Goal: Transaction & Acquisition: Purchase product/service

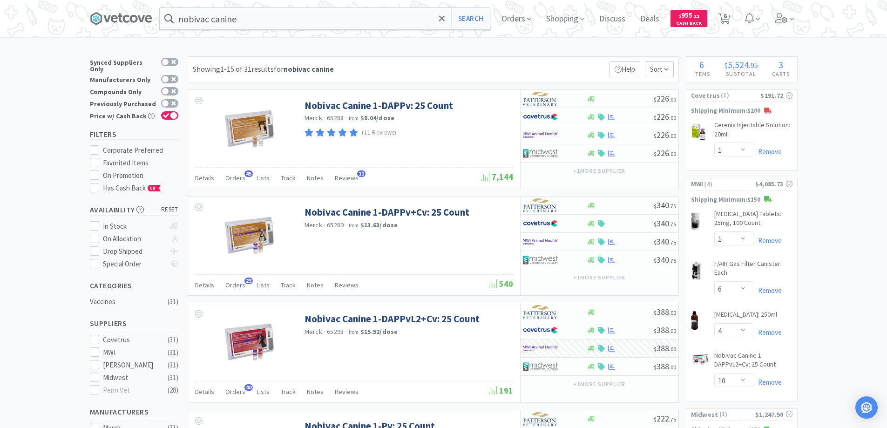
select select "1"
select select "6"
select select "4"
select select "10"
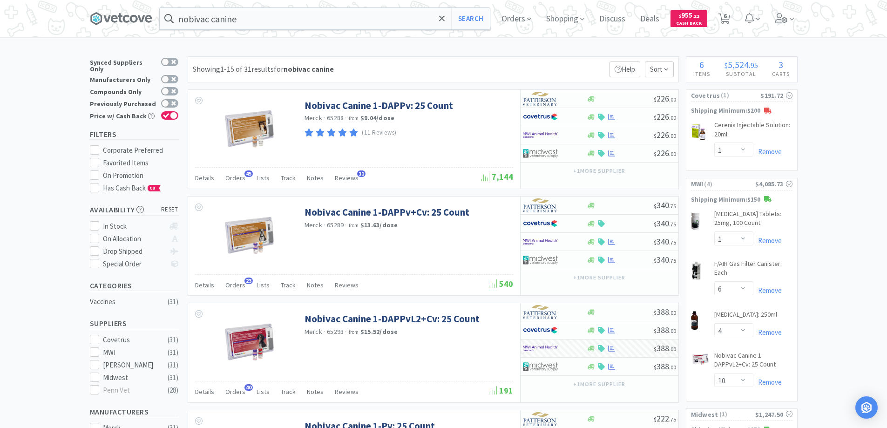
select select "1"
click at [445, 16] on icon at bounding box center [442, 18] width 6 height 9
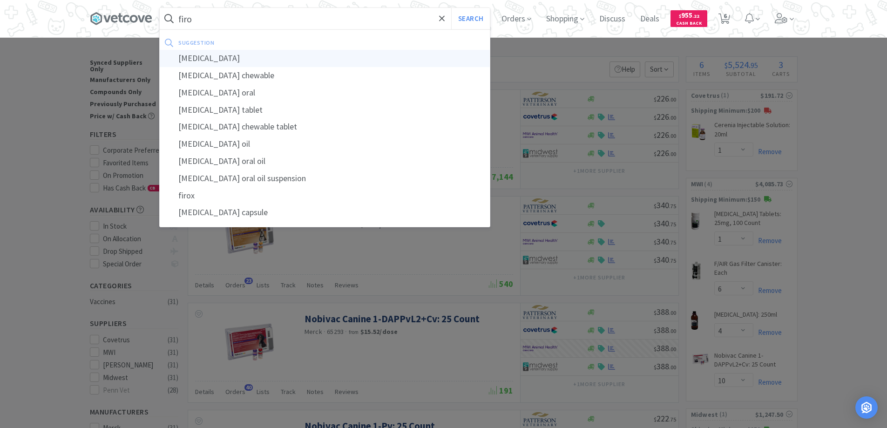
click at [204, 59] on div "[MEDICAL_DATA]" at bounding box center [325, 58] width 330 height 17
type input "[MEDICAL_DATA]"
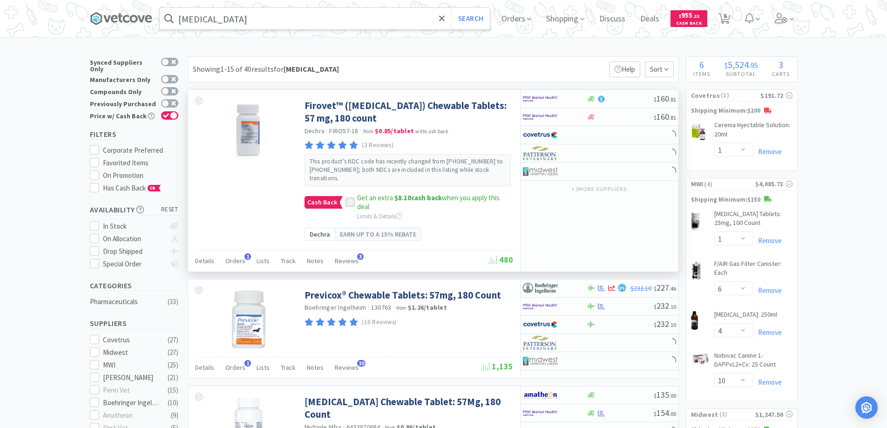
click at [347, 203] on icon at bounding box center [350, 202] width 6 height 5
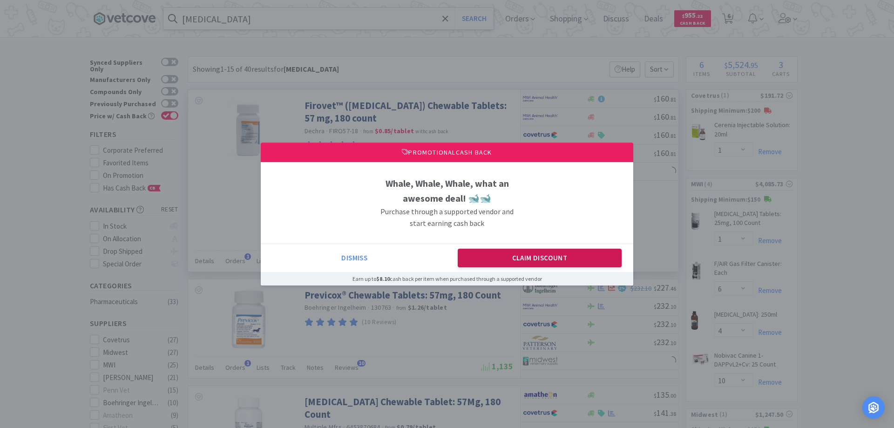
click at [495, 251] on button "Claim Discount" at bounding box center [540, 258] width 164 height 19
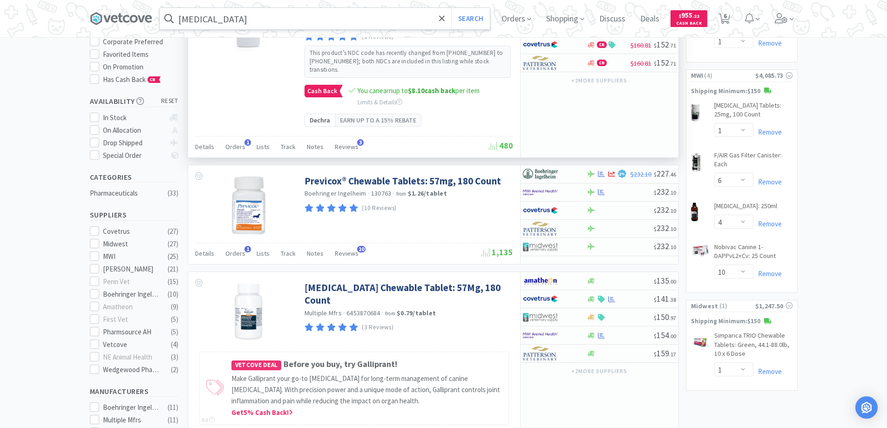
scroll to position [186, 0]
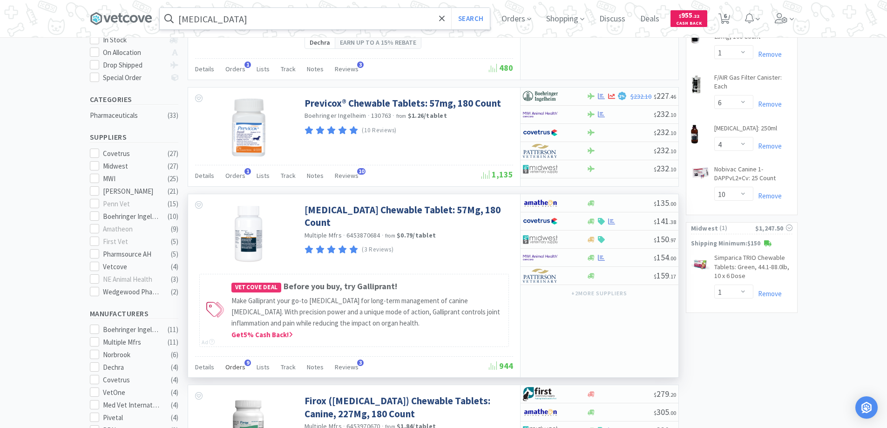
click at [245, 363] on span "9" at bounding box center [247, 363] width 7 height 7
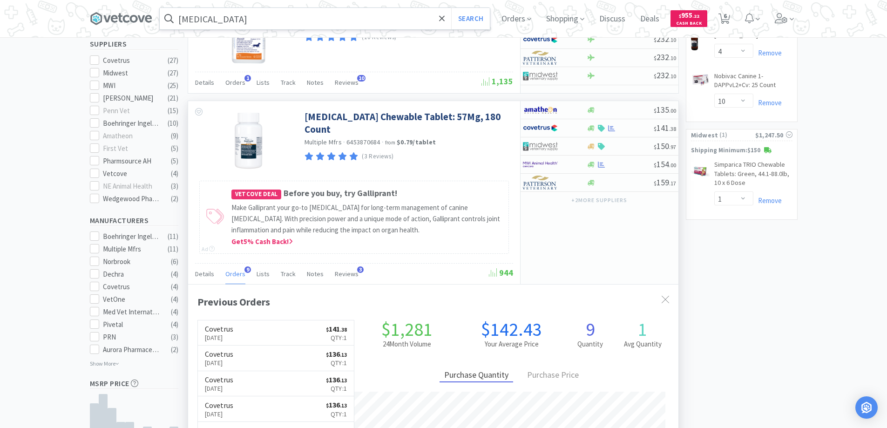
scroll to position [25, 0]
click at [663, 296] on icon at bounding box center [665, 299] width 7 height 7
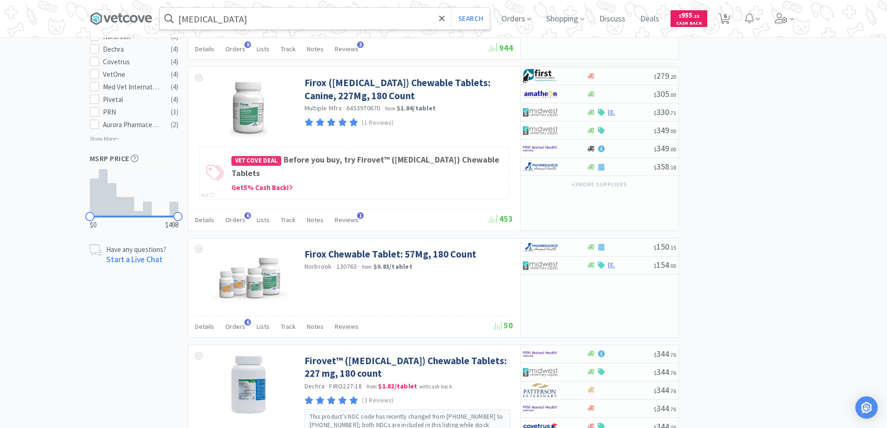
scroll to position [512, 0]
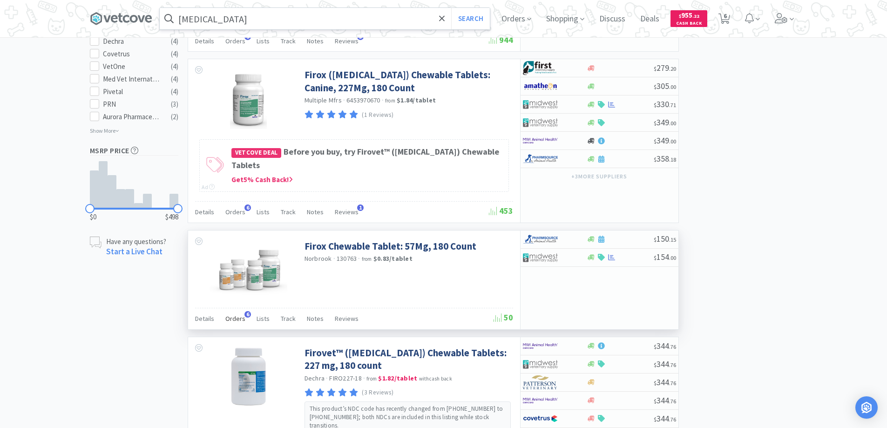
click at [245, 311] on span "6" at bounding box center [247, 314] width 7 height 7
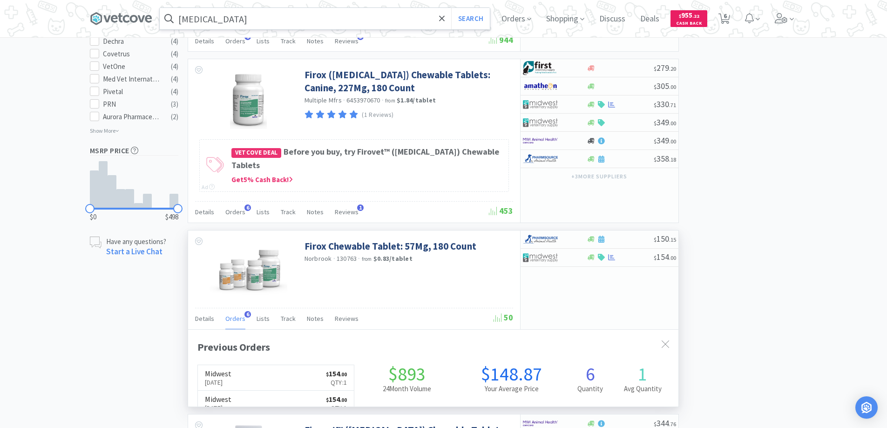
scroll to position [241, 490]
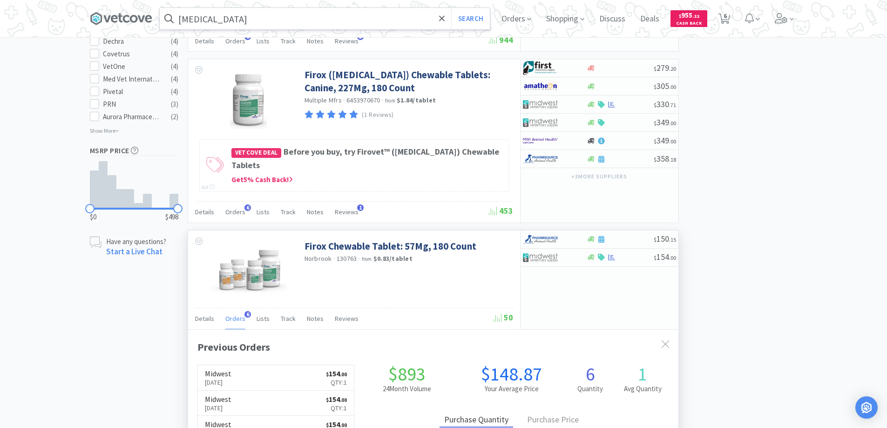
click at [245, 311] on span "6" at bounding box center [247, 314] width 7 height 7
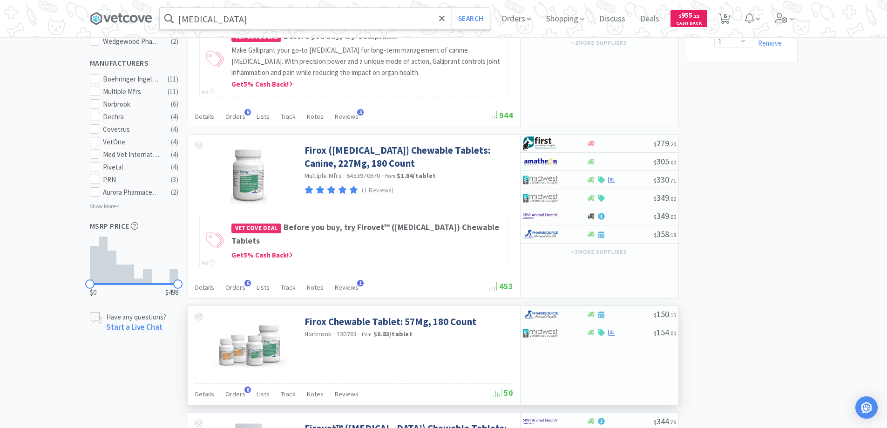
scroll to position [419, 0]
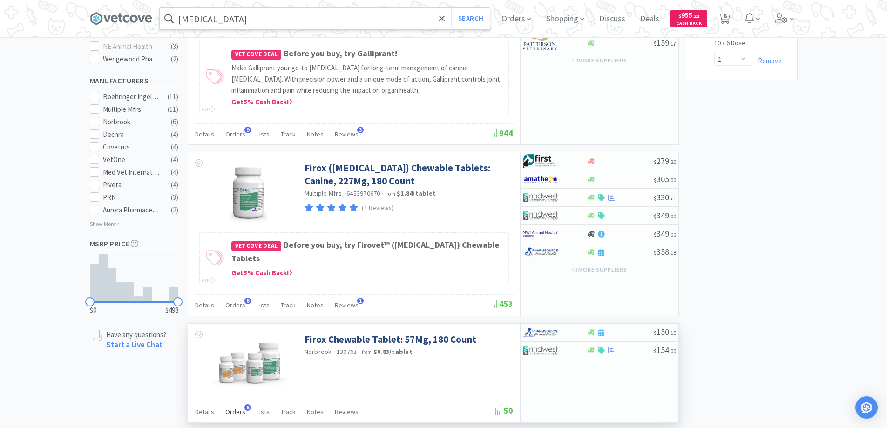
click at [244, 404] on span "6" at bounding box center [247, 407] width 7 height 7
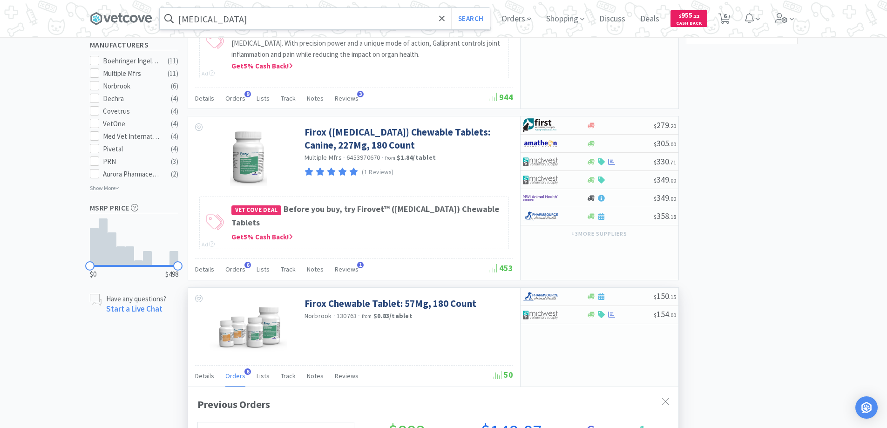
scroll to position [466, 0]
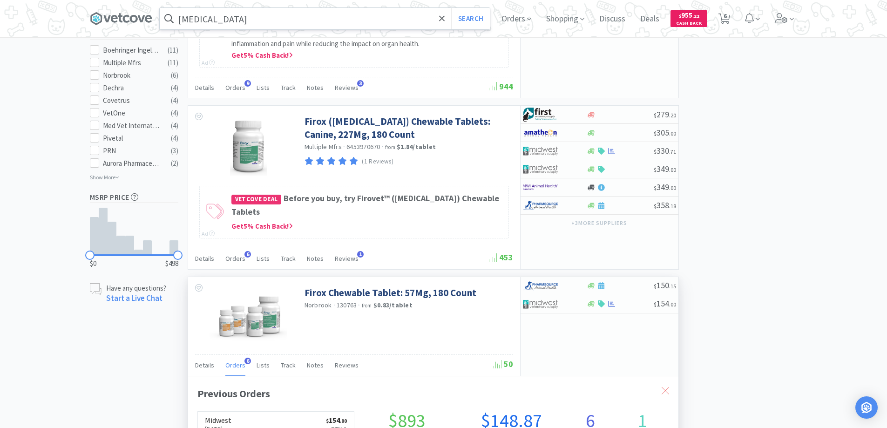
click at [662, 387] on icon at bounding box center [665, 390] width 7 height 7
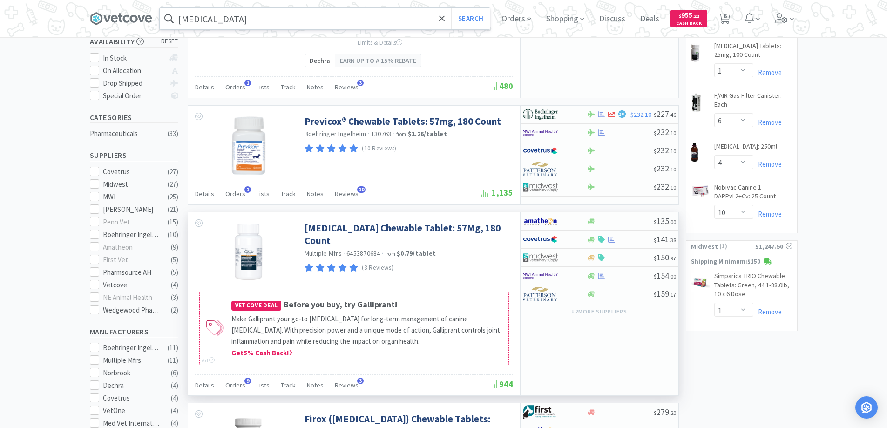
scroll to position [186, 0]
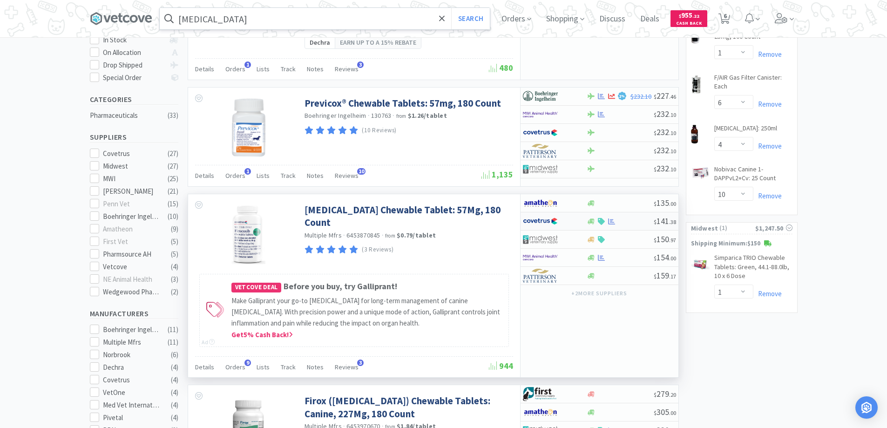
click at [569, 219] on div at bounding box center [548, 221] width 51 height 16
select select "1"
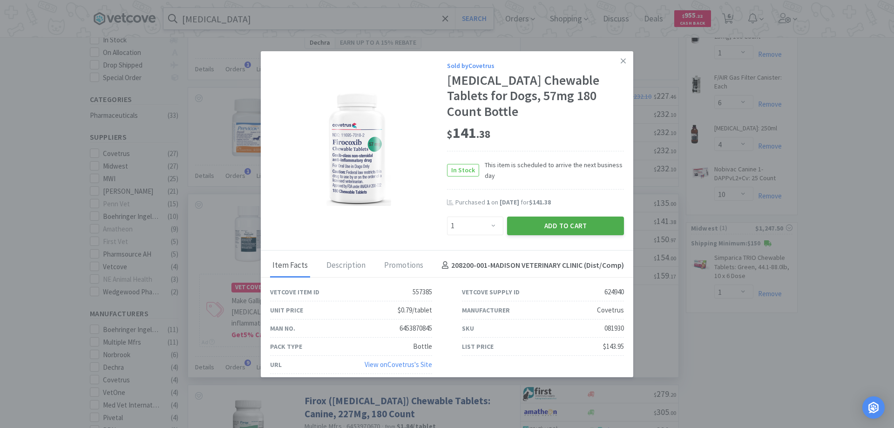
click at [556, 218] on button "Add to Cart" at bounding box center [565, 226] width 117 height 19
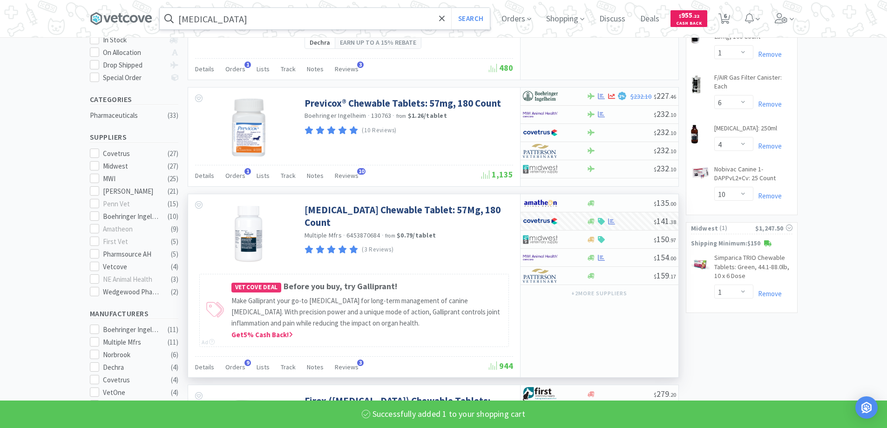
select select "1"
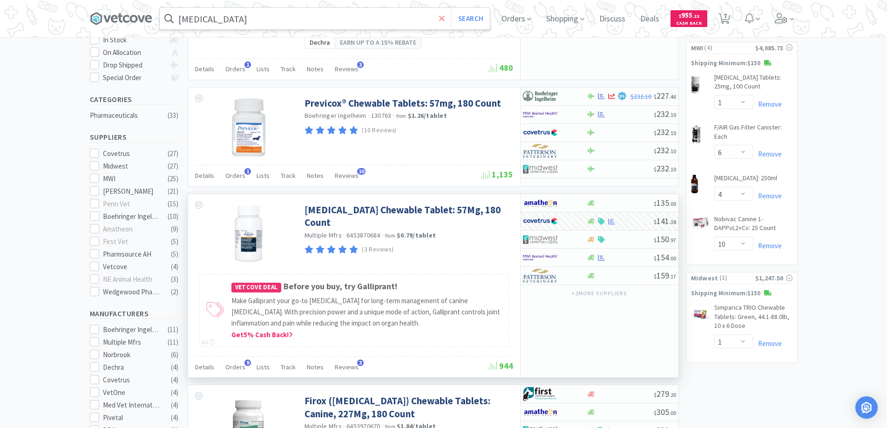
click at [445, 19] on icon at bounding box center [442, 18] width 6 height 6
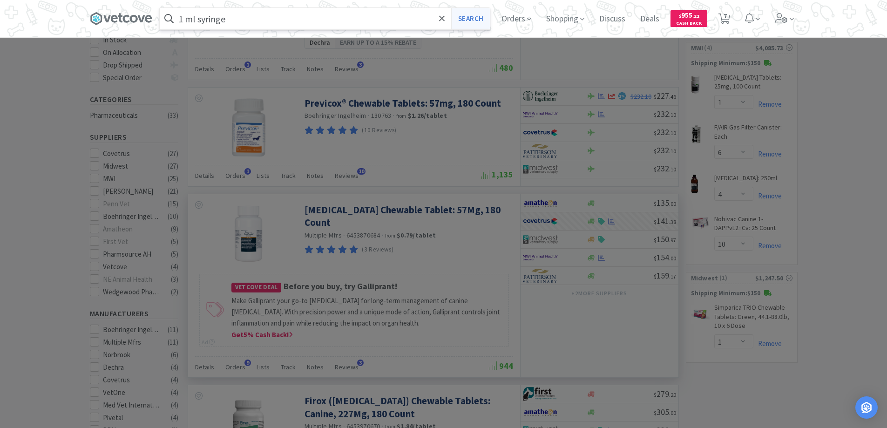
type input "1 ml syringe"
click at [469, 18] on button "Search" at bounding box center [470, 18] width 39 height 21
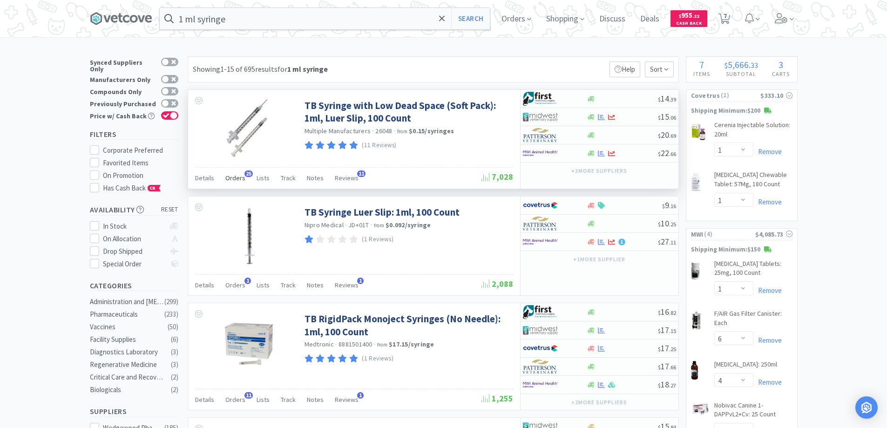
click at [245, 174] on span "25" at bounding box center [248, 173] width 8 height 7
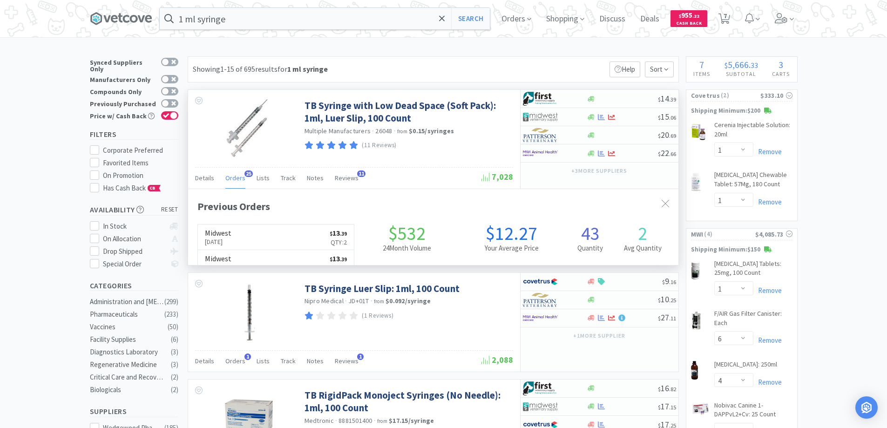
scroll to position [250, 490]
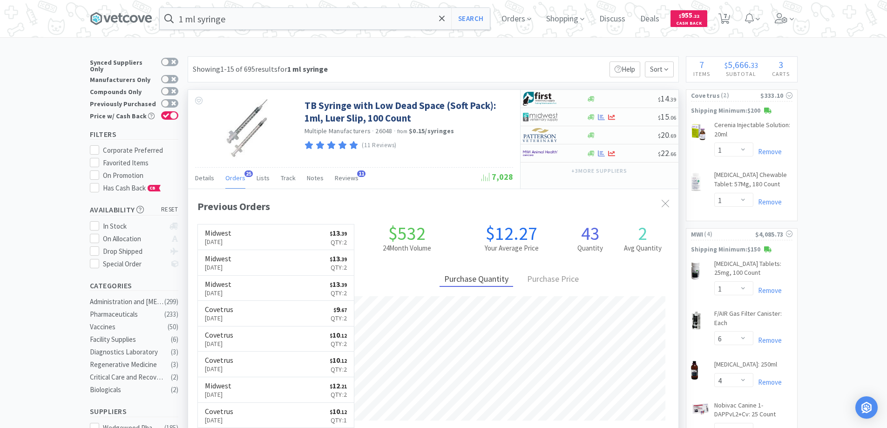
click at [245, 174] on span "25" at bounding box center [248, 173] width 8 height 7
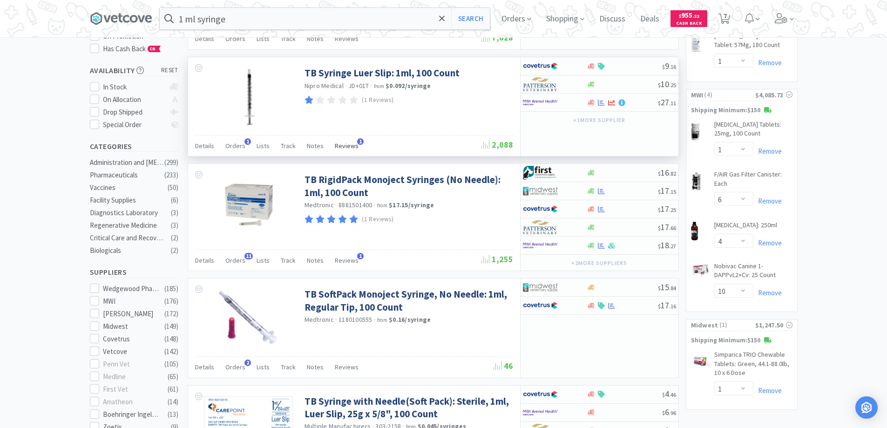
scroll to position [140, 0]
click at [248, 255] on span "11" at bounding box center [248, 255] width 8 height 7
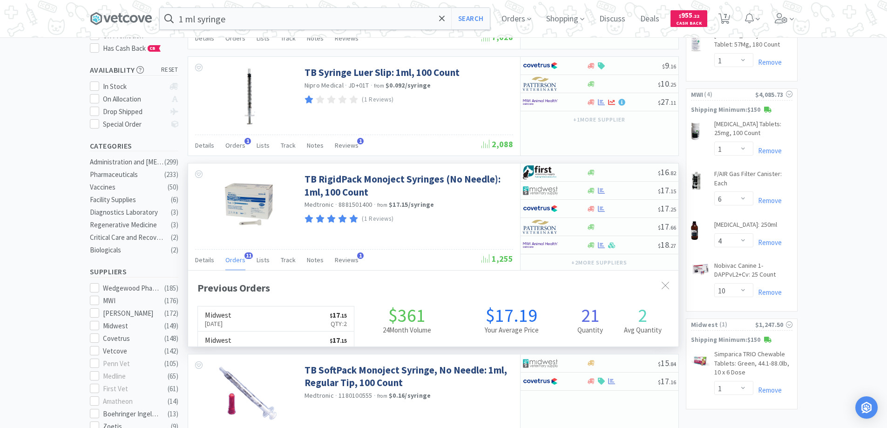
scroll to position [250, 490]
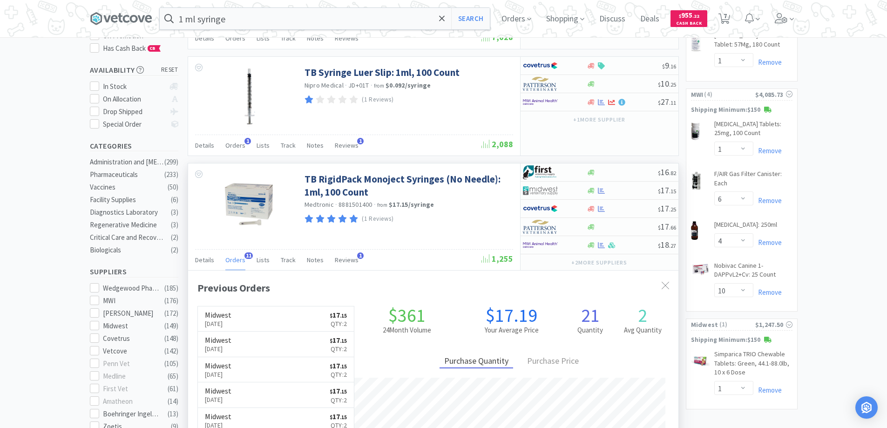
click at [248, 255] on span "11" at bounding box center [248, 255] width 8 height 7
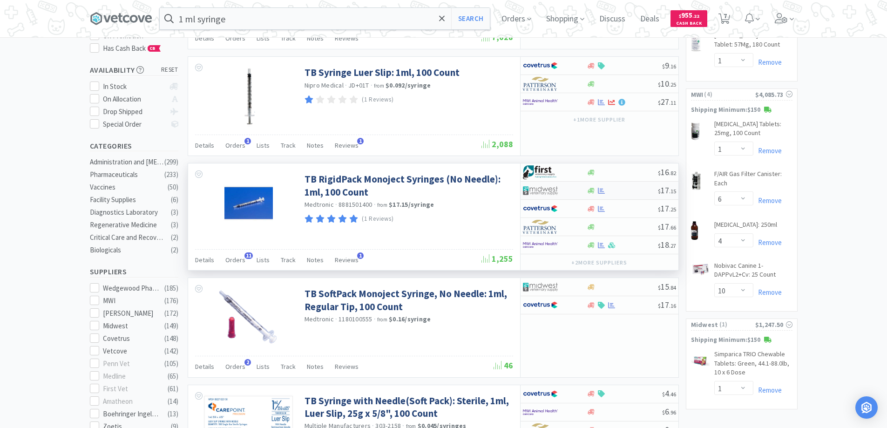
click at [572, 189] on div at bounding box center [548, 191] width 51 height 16
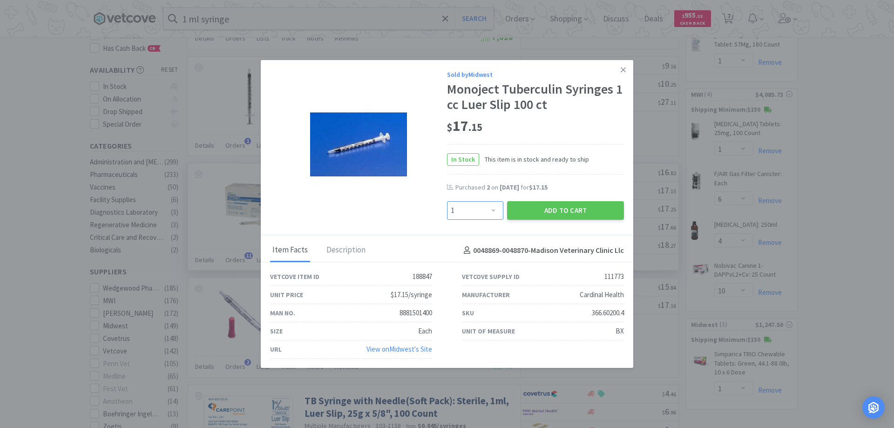
click at [491, 209] on select "Enter Quantity 1 2 3 4 5 6 7 8 9 10 11 12 13 14 15 16 17 18 19 20 Enter Quantity" at bounding box center [475, 210] width 56 height 19
select select "2"
click at [447, 201] on select "Enter Quantity 1 2 3 4 5 6 7 8 9 10 11 12 13 14 15 16 17 18 19 20 Enter Quantity" at bounding box center [475, 210] width 56 height 19
click at [546, 208] on button "Add to Cart" at bounding box center [565, 210] width 117 height 19
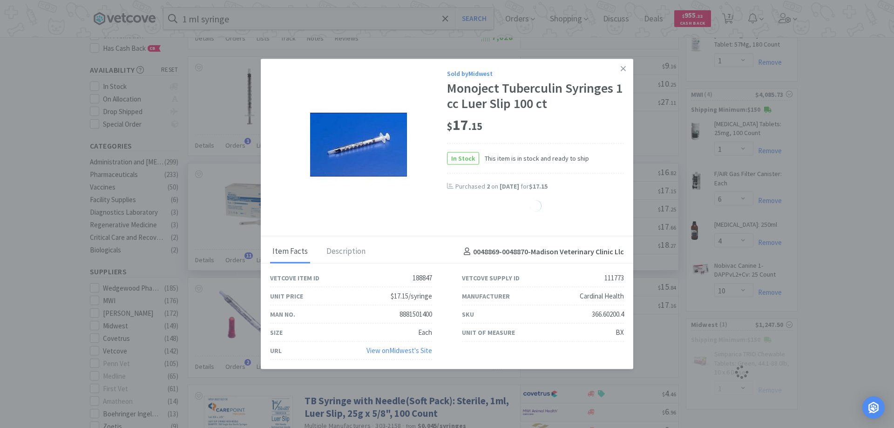
select select "2"
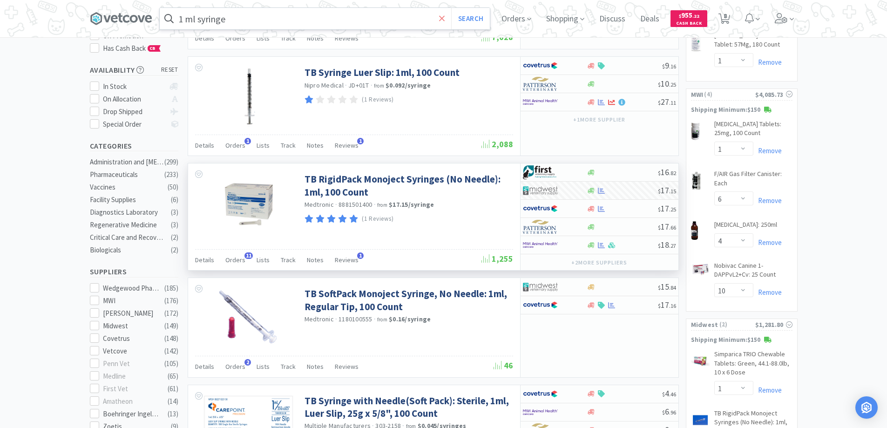
click at [441, 17] on span at bounding box center [442, 19] width 11 height 20
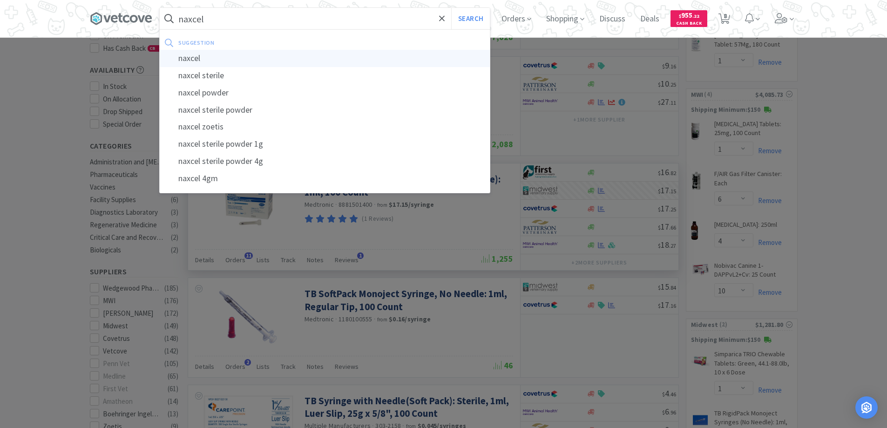
type input "naxcel"
click at [198, 59] on div "naxcel" at bounding box center [325, 58] width 330 height 17
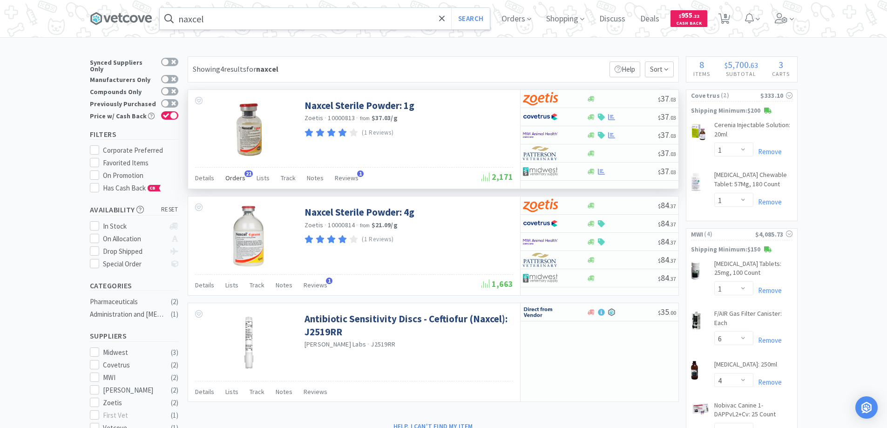
click at [248, 174] on span "21" at bounding box center [248, 173] width 8 height 7
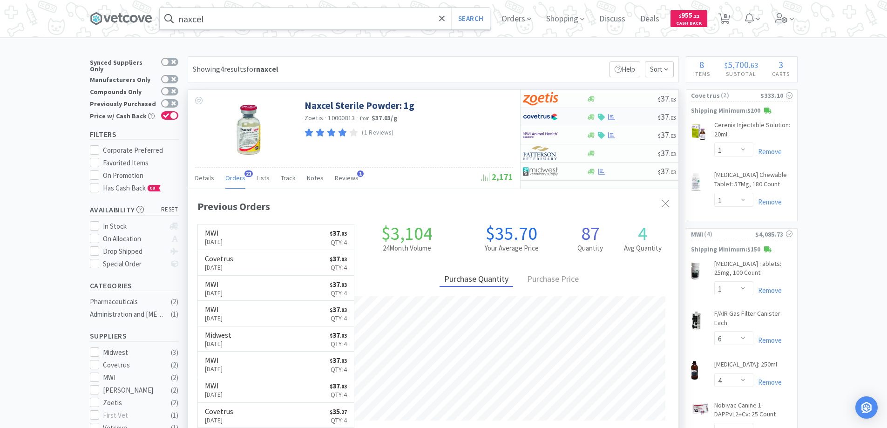
click at [577, 115] on div at bounding box center [555, 117] width 64 height 16
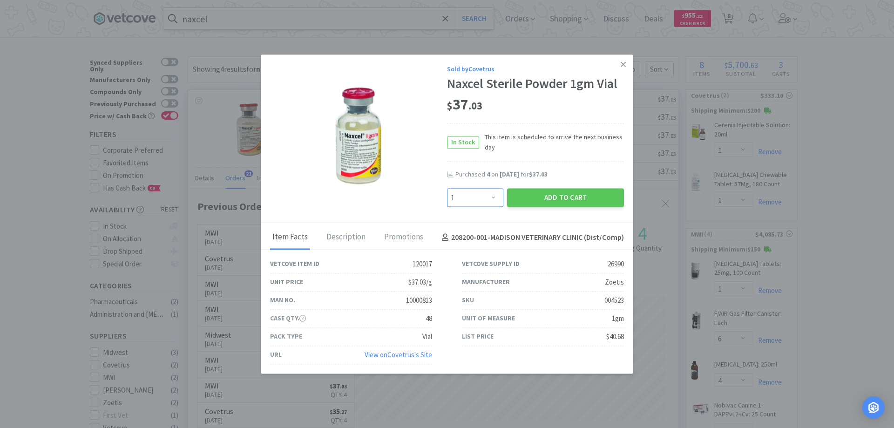
click at [492, 197] on select "Enter Quantity 1 2 3 4 5 6 7 8 9 10 11 12 13 14 15 16 17 18 19 20 Enter Quantity" at bounding box center [475, 198] width 56 height 19
select select "4"
click at [447, 189] on select "Enter Quantity 1 2 3 4 5 6 7 8 9 10 11 12 13 14 15 16 17 18 19 20 Enter Quantity" at bounding box center [475, 198] width 56 height 19
click at [541, 194] on button "Add to Cart" at bounding box center [565, 198] width 117 height 19
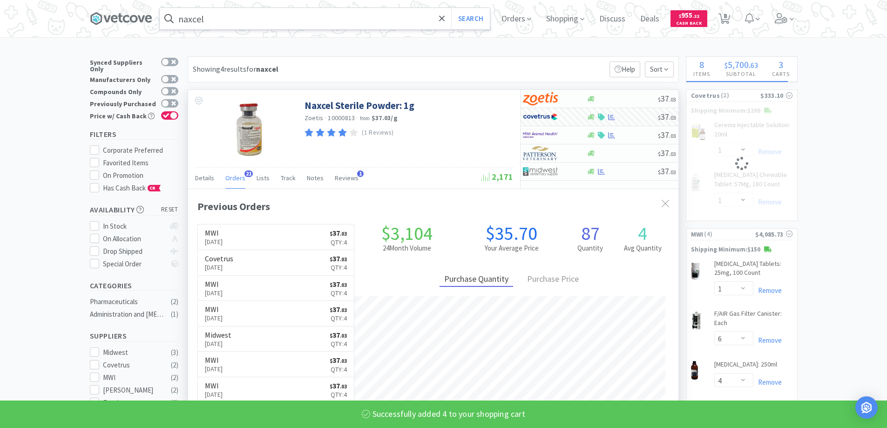
select select "4"
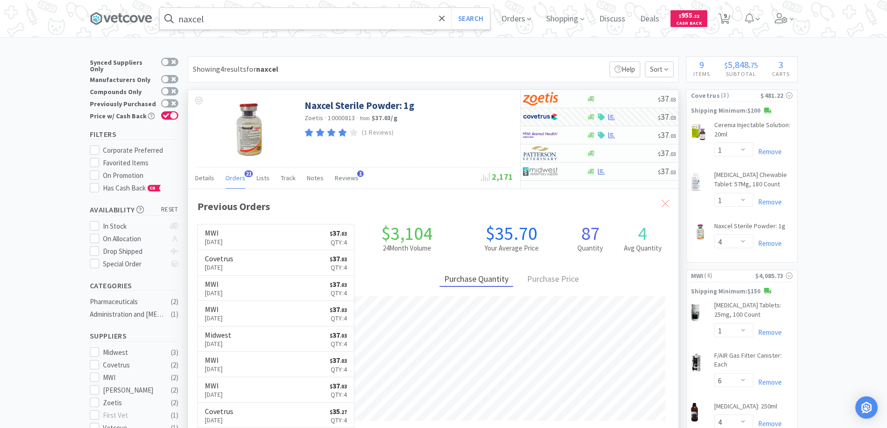
click at [662, 200] on icon at bounding box center [665, 203] width 7 height 7
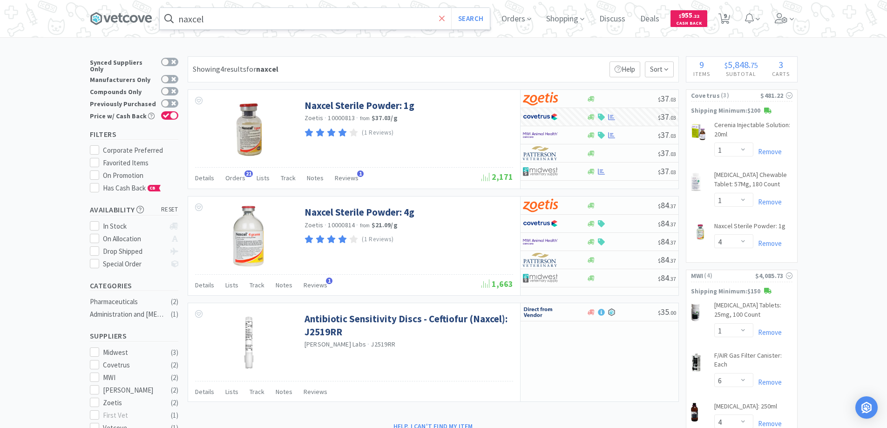
click at [445, 20] on icon at bounding box center [442, 18] width 6 height 9
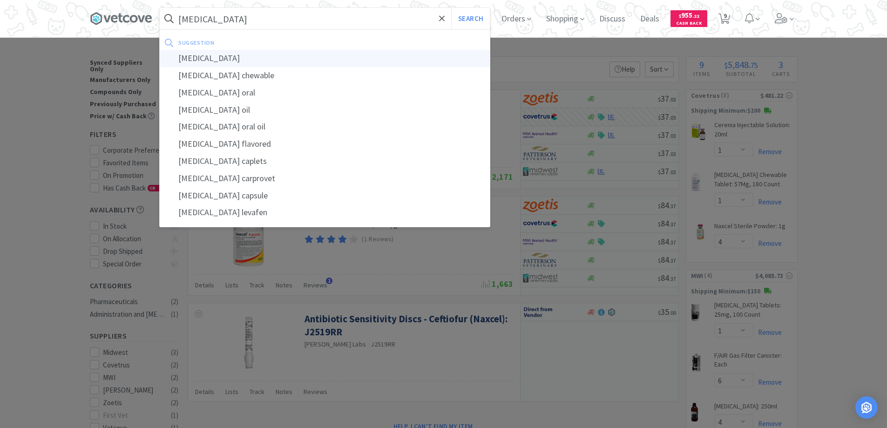
type input "[MEDICAL_DATA]"
click at [201, 60] on div "[MEDICAL_DATA]" at bounding box center [325, 58] width 330 height 17
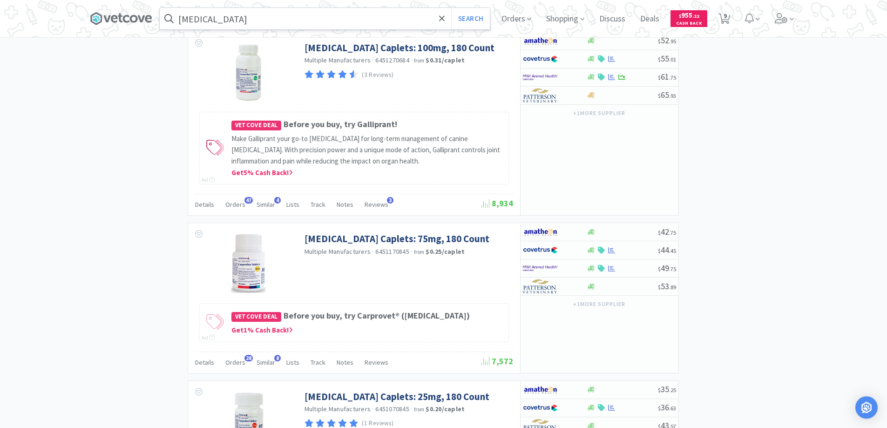
scroll to position [931, 0]
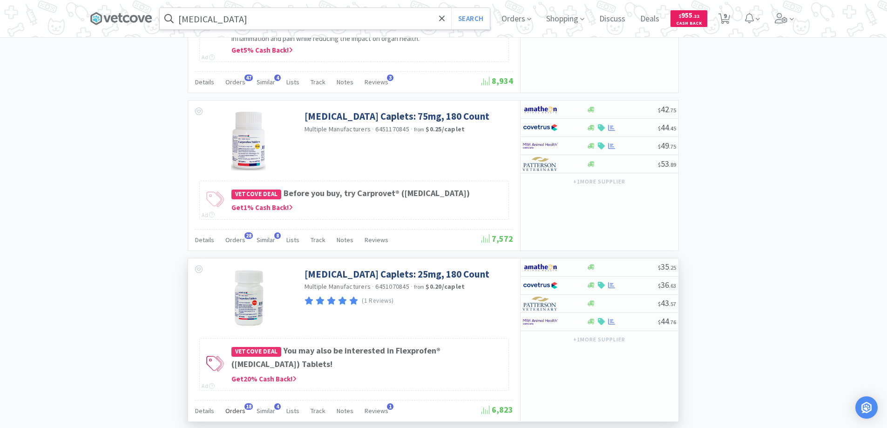
click at [245, 407] on span "18" at bounding box center [248, 406] width 8 height 7
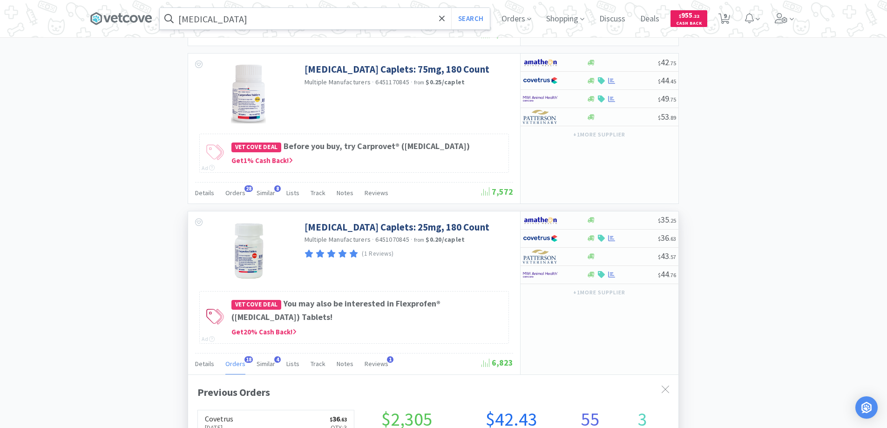
scroll to position [1025, 0]
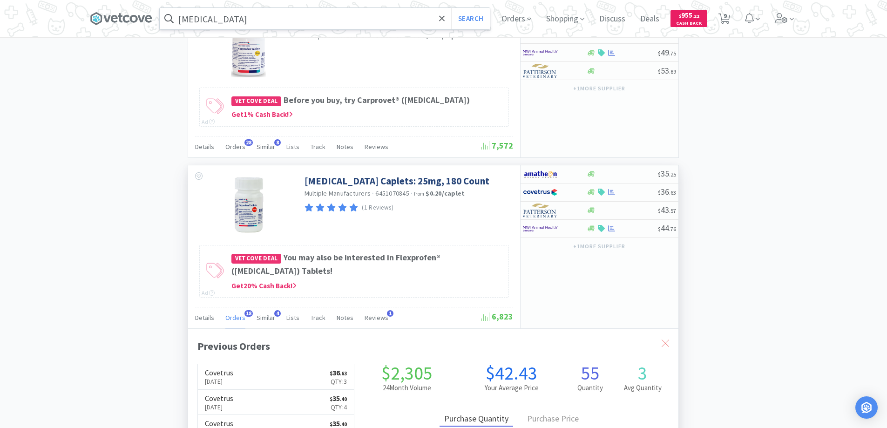
click at [663, 344] on icon at bounding box center [665, 342] width 7 height 7
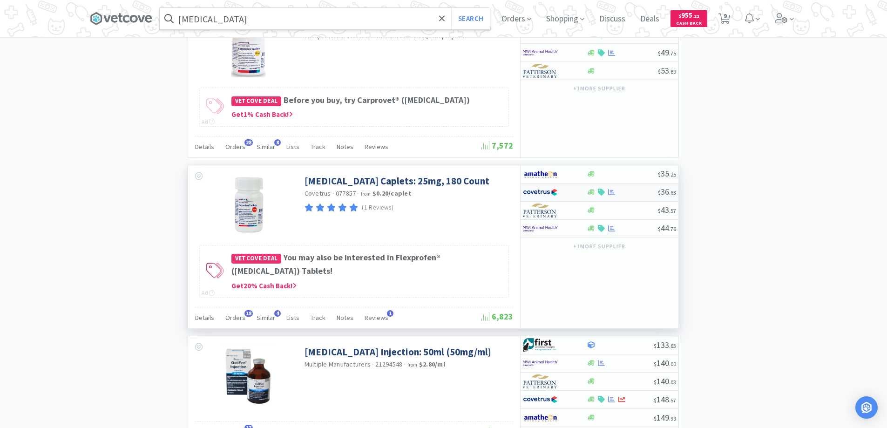
click at [567, 193] on div at bounding box center [548, 192] width 51 height 16
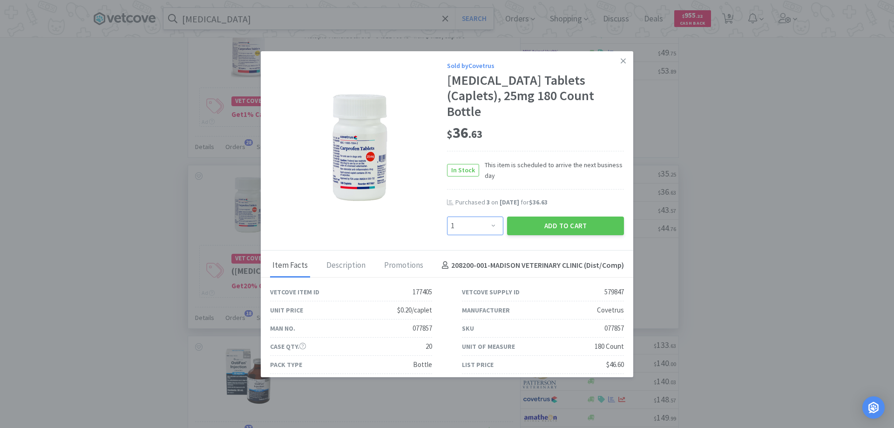
click at [489, 217] on select "Enter Quantity 1 2 3 4 5 6 7 8 9 10 11 12 13 14 15 16 17 18 19 20 Enter Quantity" at bounding box center [475, 226] width 56 height 19
select select "3"
click at [447, 217] on select "Enter Quantity 1 2 3 4 5 6 7 8 9 10 11 12 13 14 15 16 17 18 19 20 Enter Quantity" at bounding box center [475, 226] width 56 height 19
click at [543, 217] on button "Add to Cart" at bounding box center [565, 226] width 117 height 19
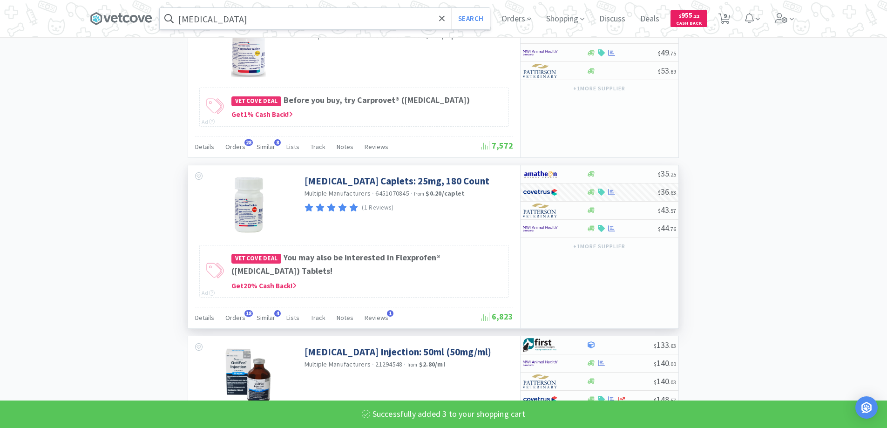
select select "3"
select select "1"
select select "4"
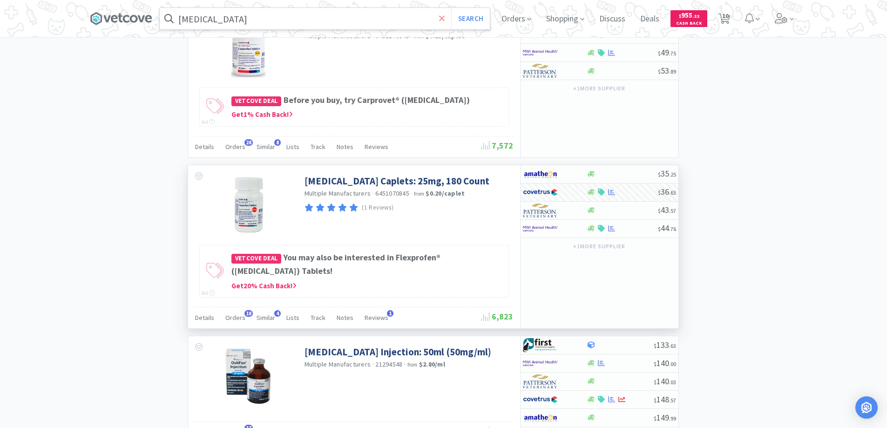
click at [445, 18] on icon at bounding box center [442, 18] width 6 height 9
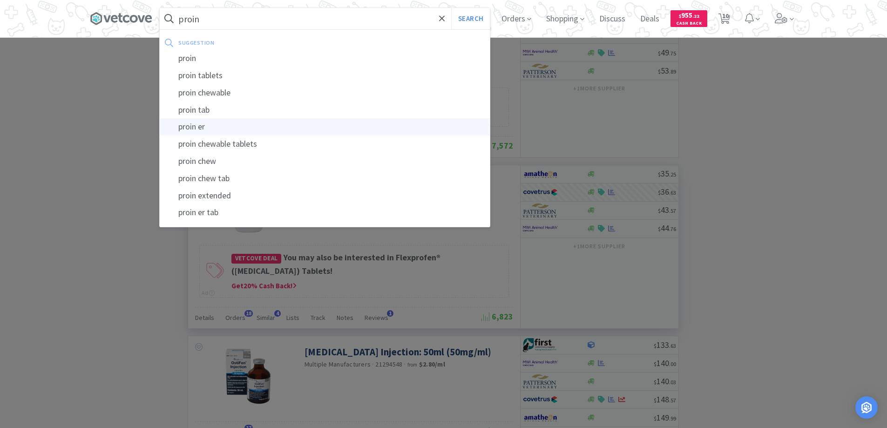
click at [193, 125] on div "proin er" at bounding box center [325, 126] width 330 height 17
type input "proin er"
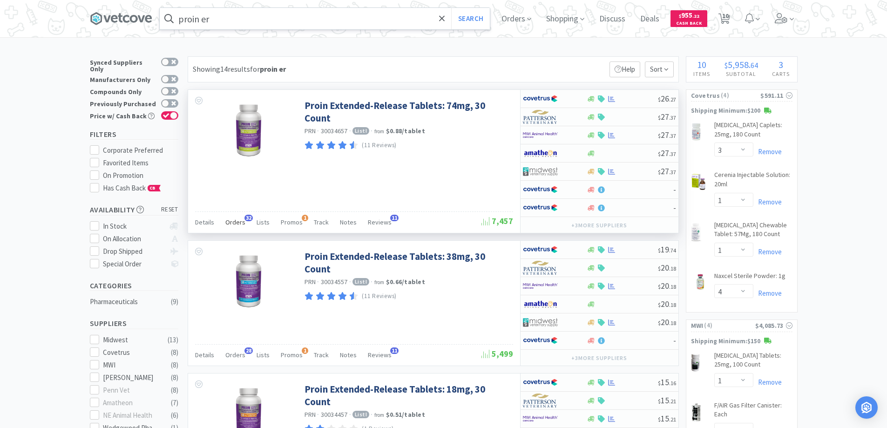
click at [244, 217] on span "32" at bounding box center [248, 218] width 8 height 7
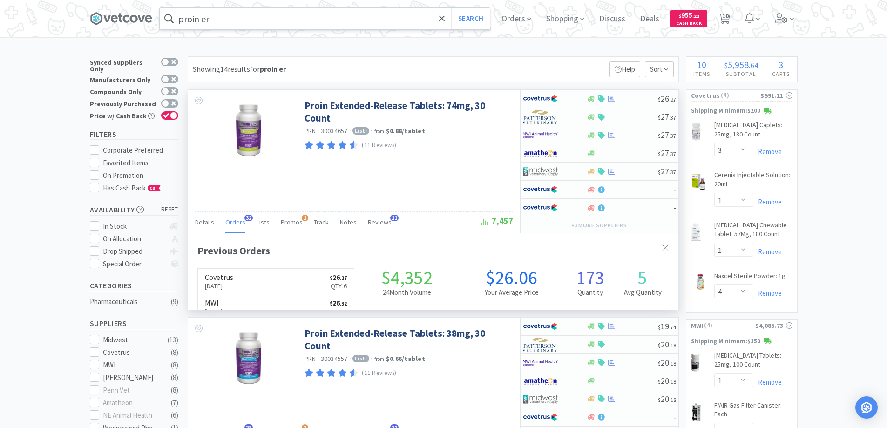
scroll to position [250, 490]
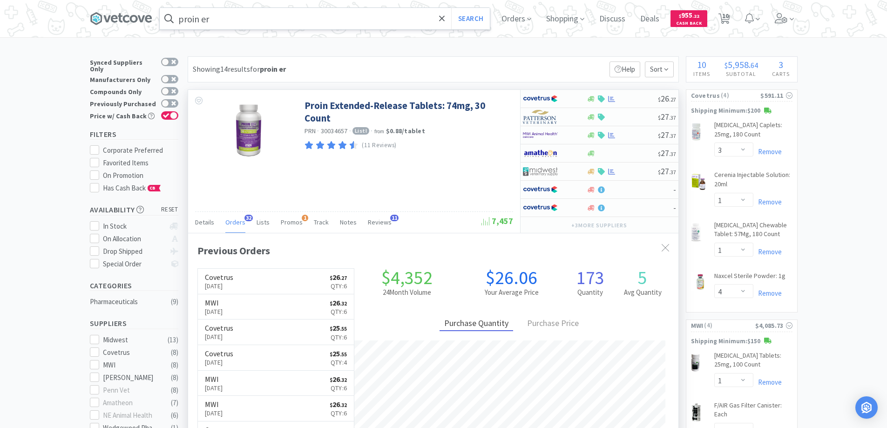
click at [244, 217] on span "32" at bounding box center [248, 218] width 8 height 7
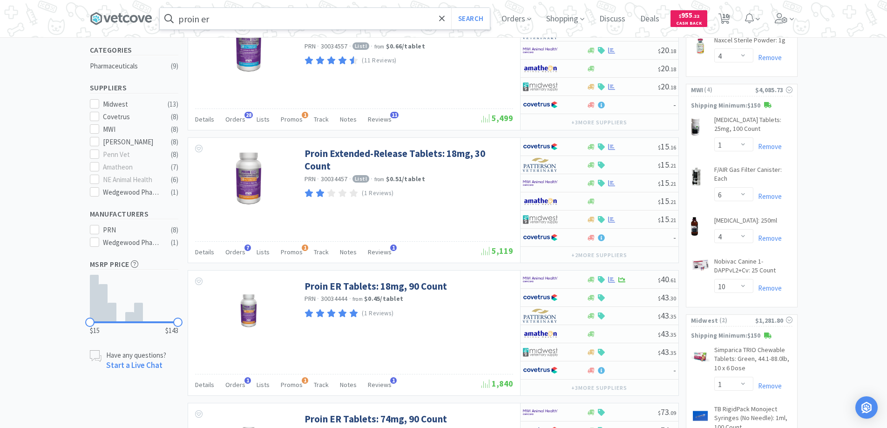
scroll to position [0, 0]
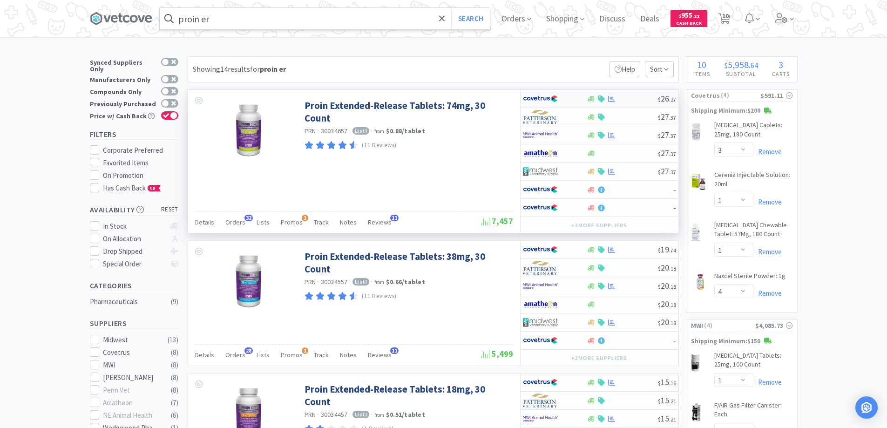
click at [564, 97] on div at bounding box center [548, 99] width 51 height 16
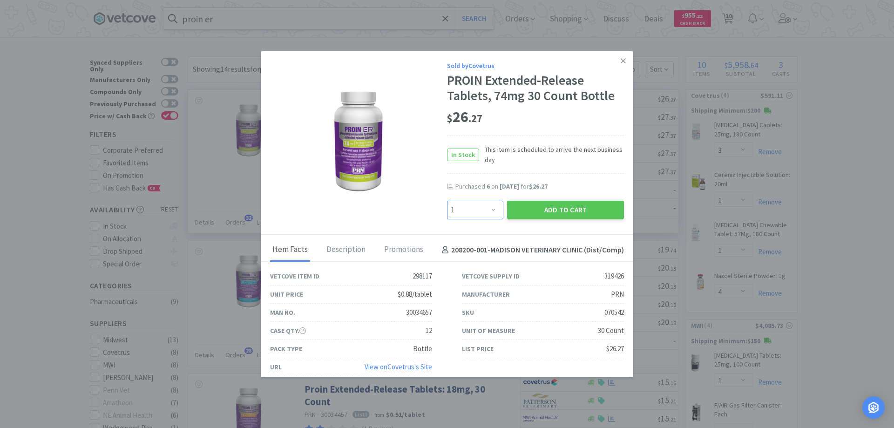
click at [487, 209] on select "Enter Quantity 1 2 3 4 5 6 7 8 9 10 11 12 13 14 15 16 17 18 19 20 Enter Quantity" at bounding box center [475, 210] width 56 height 19
select select "6"
click at [447, 201] on select "Enter Quantity 1 2 3 4 5 6 7 8 9 10 11 12 13 14 15 16 17 18 19 20 Enter Quantity" at bounding box center [475, 210] width 56 height 19
click at [537, 210] on button "Add to Cart" at bounding box center [565, 210] width 117 height 19
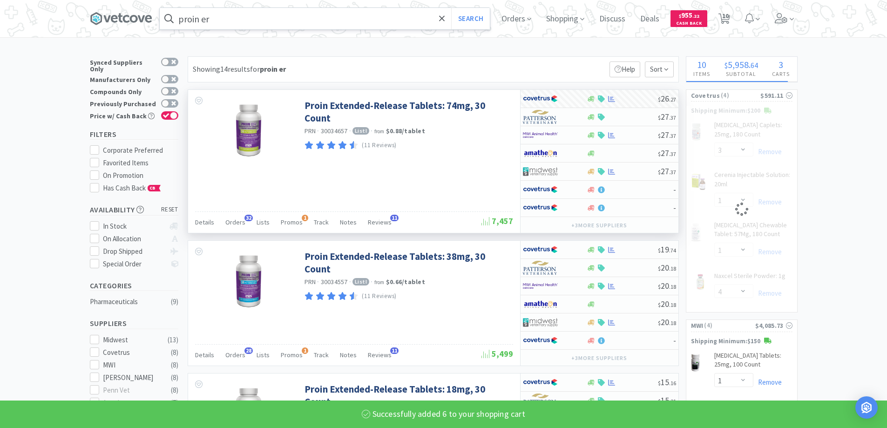
select select "6"
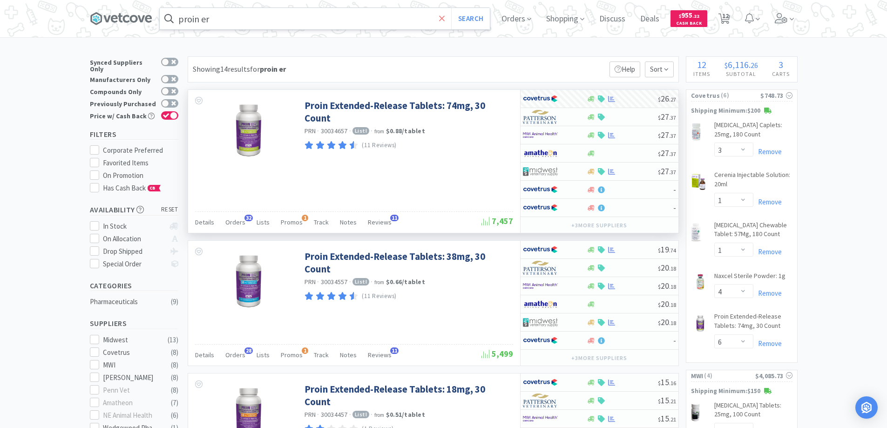
click at [445, 14] on icon at bounding box center [442, 18] width 6 height 9
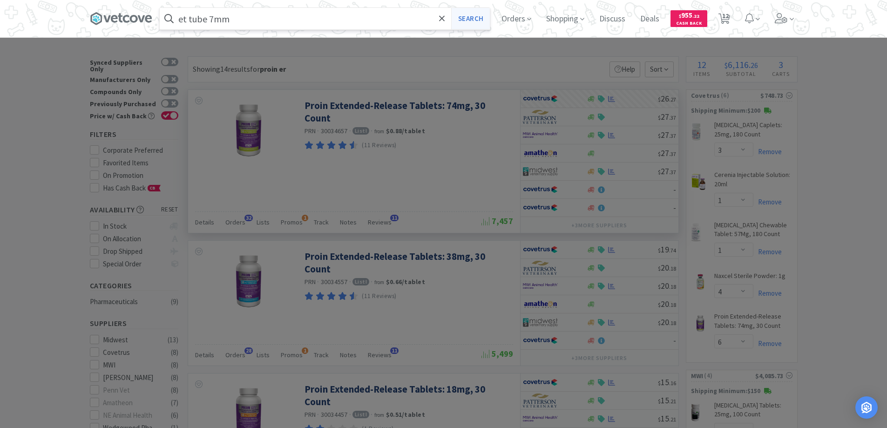
type input "et tube 7mm"
click at [469, 18] on button "Search" at bounding box center [470, 18] width 39 height 21
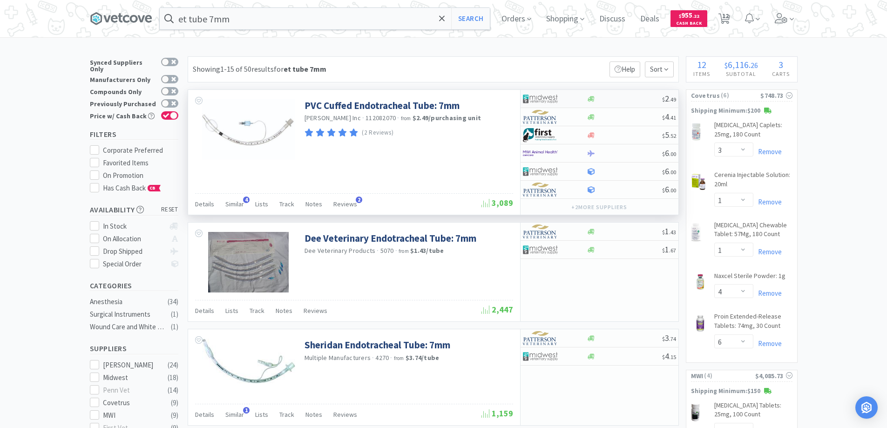
click at [564, 100] on div at bounding box center [548, 99] width 51 height 16
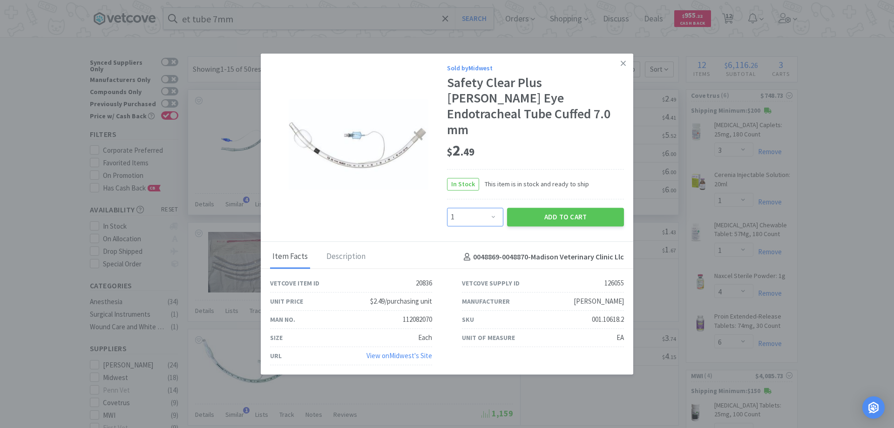
click at [494, 208] on select "Enter Quantity 1 2 3 4 5 6 7 8 9 10 11 12 13 14 15 16 17 18 19 20 Enter Quantity" at bounding box center [475, 217] width 56 height 19
select select "2"
click at [447, 208] on select "Enter Quantity 1 2 3 4 5 6 7 8 9 10 11 12 13 14 15 16 17 18 19 20 Enter Quantity" at bounding box center [475, 217] width 56 height 19
click at [552, 211] on button "Add to Cart" at bounding box center [565, 217] width 117 height 19
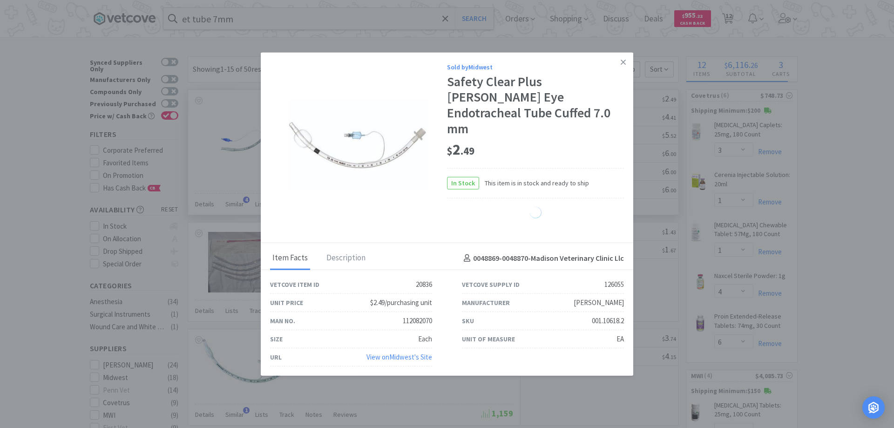
select select "2"
select select "1"
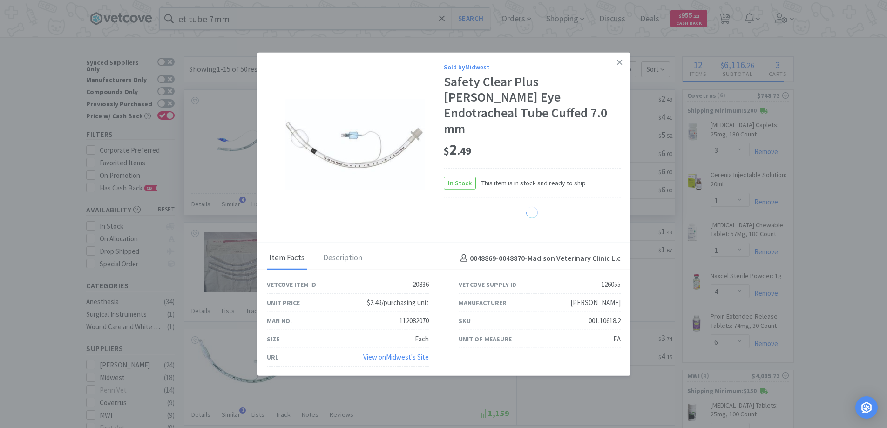
select select "2"
